Goal: Transaction & Acquisition: Purchase product/service

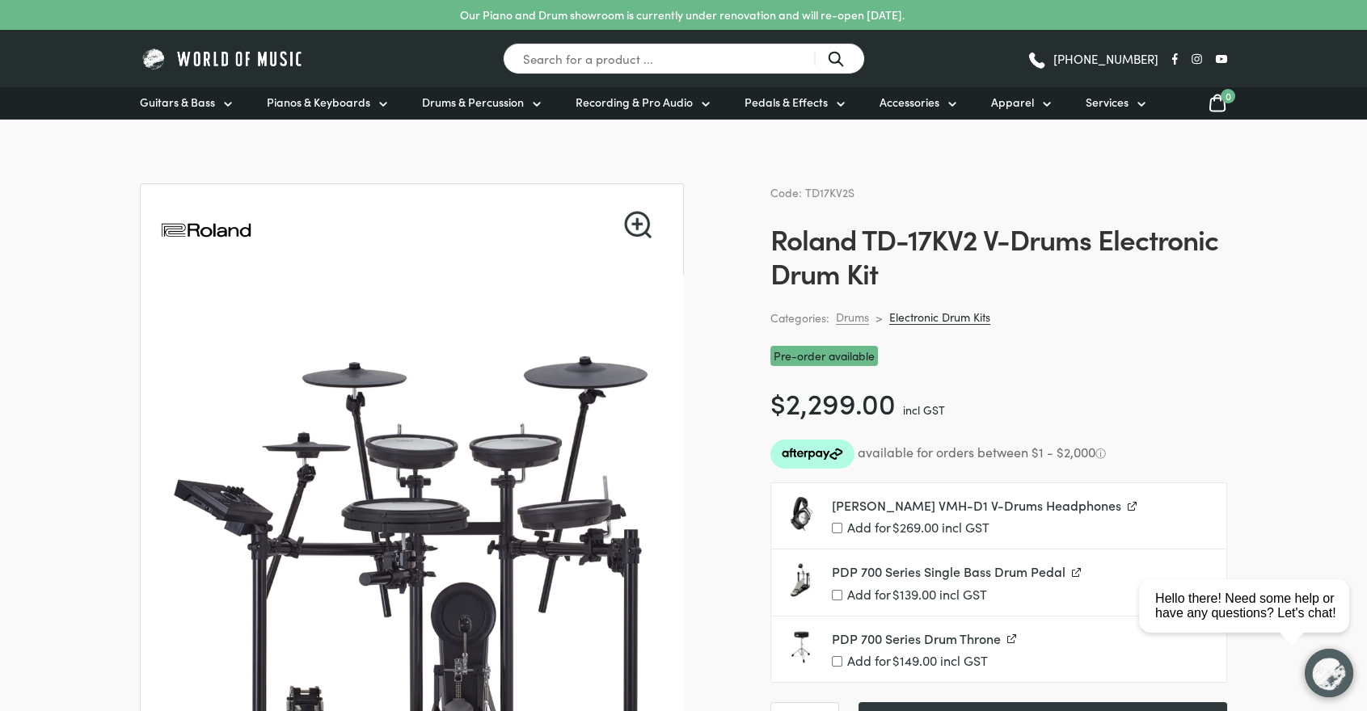
click at [951, 321] on link "Electronic Drum Kits" at bounding box center [939, 317] width 101 height 15
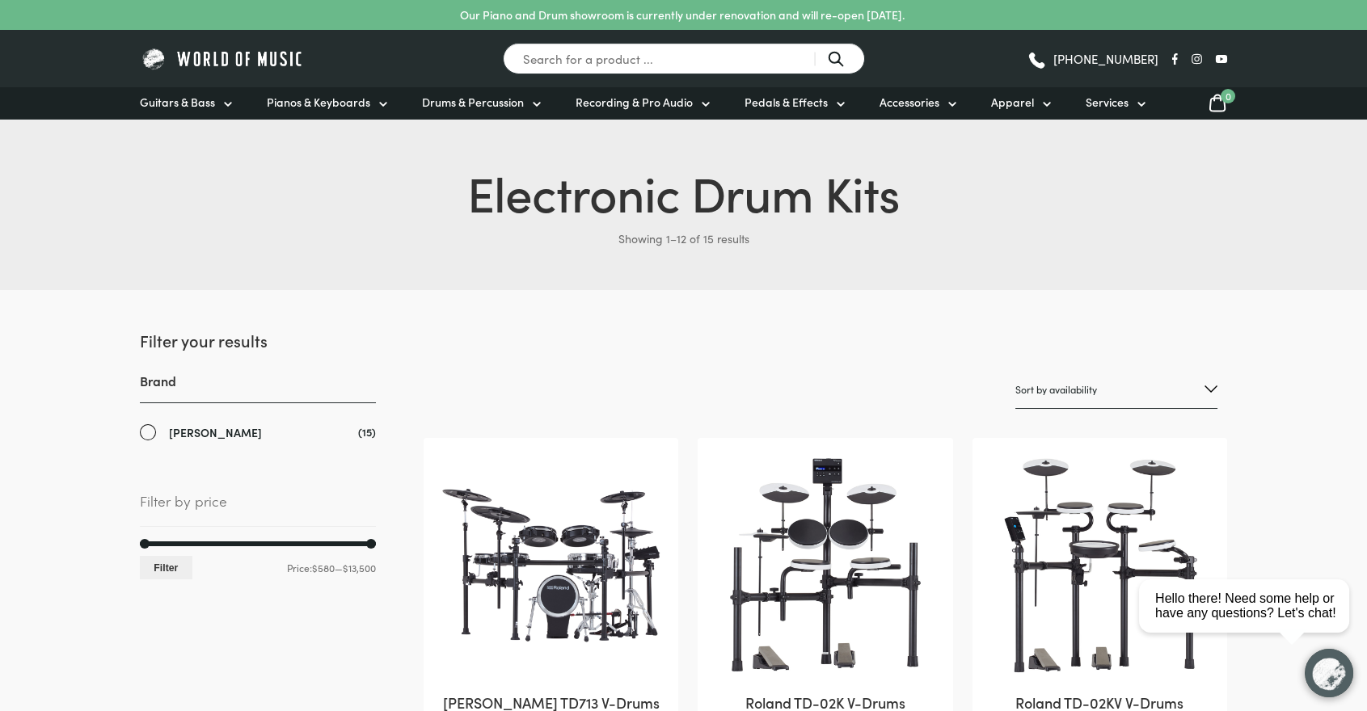
click at [1194, 383] on select "Sort by popularity Sort by average rating Sort by latest Sort by price: low to …" at bounding box center [1116, 390] width 202 height 38
select select "price"
click at [1015, 371] on select "Sort by popularity Sort by average rating Sort by latest Sort by price: low to …" at bounding box center [1116, 390] width 202 height 38
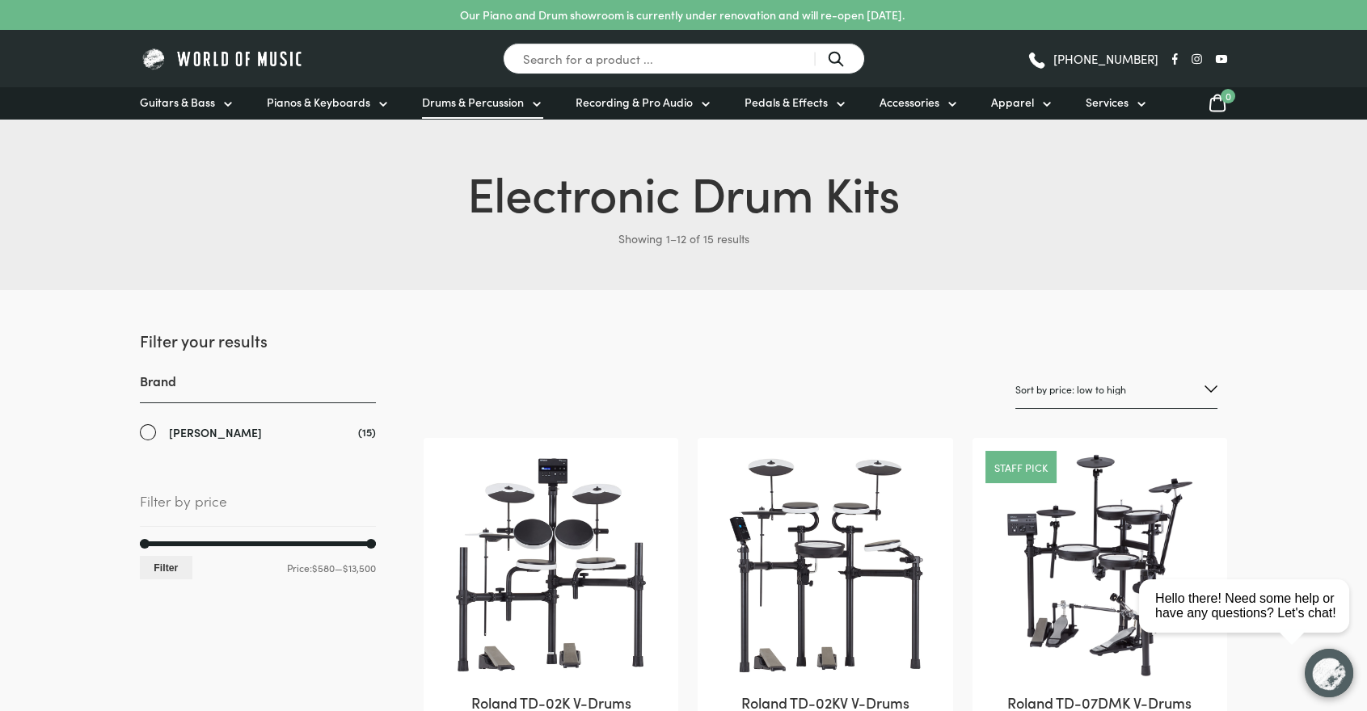
click at [498, 99] on span "Drums & Percussion" at bounding box center [473, 102] width 102 height 17
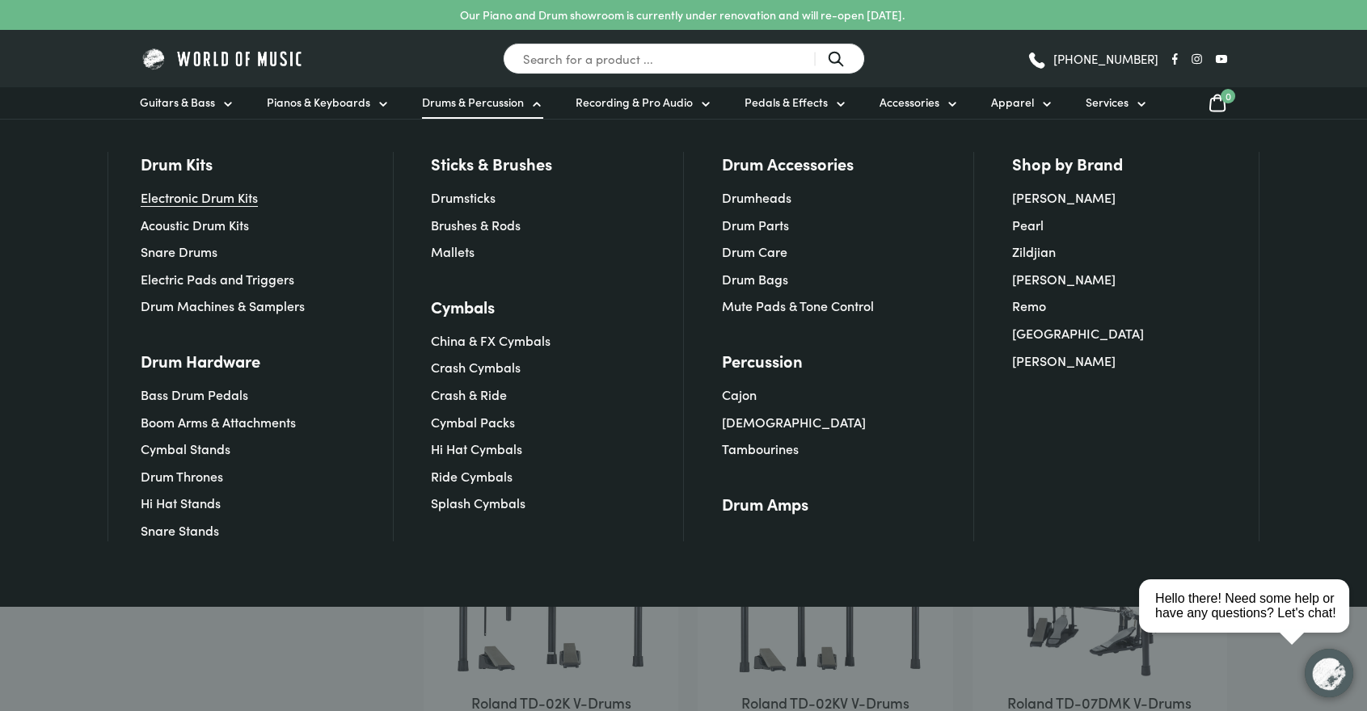
click at [190, 200] on link "Electronic Drum Kits" at bounding box center [199, 197] width 117 height 18
